Goal: Information Seeking & Learning: Learn about a topic

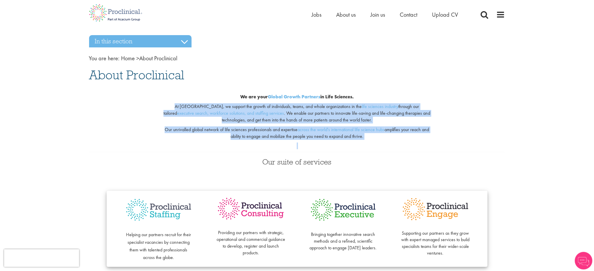
drag, startPoint x: 374, startPoint y: 143, endPoint x: 152, endPoint y: 106, distance: 225.8
click at [152, 106] on div "We are your Global Growth Partners in Life Sciences. At [GEOGRAPHIC_DATA], we s…" at bounding box center [297, 118] width 425 height 68
copy div "At [GEOGRAPHIC_DATA], we support the growth of individuals, teams, and whole or…"
click at [382, 135] on p "Our unrivalled global network of life sciences professionals and expertise acro…" at bounding box center [297, 133] width 275 height 13
drag, startPoint x: 382, startPoint y: 135, endPoint x: 224, endPoint y: 83, distance: 166.4
